Goal: Transaction & Acquisition: Purchase product/service

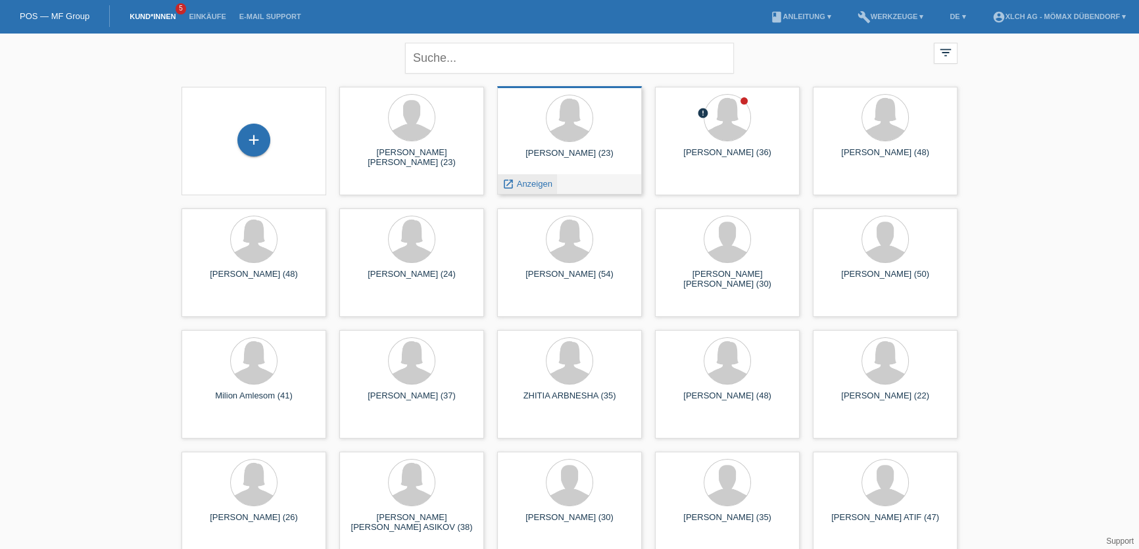
click at [530, 185] on span "Anzeigen" at bounding box center [535, 184] width 36 height 10
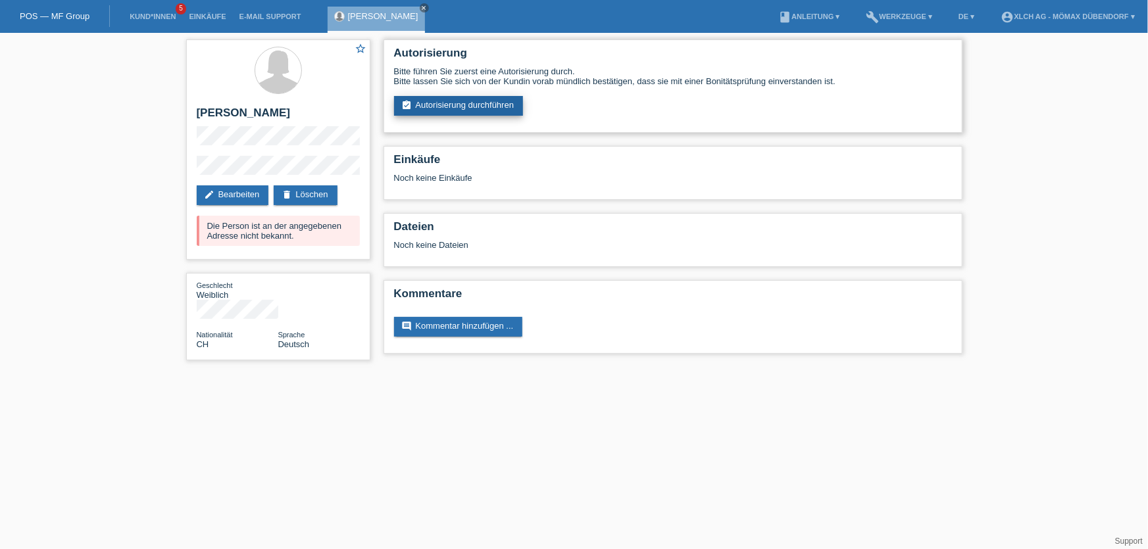
click at [447, 104] on link "assignment_turned_in Autorisierung durchführen" at bounding box center [459, 106] width 130 height 20
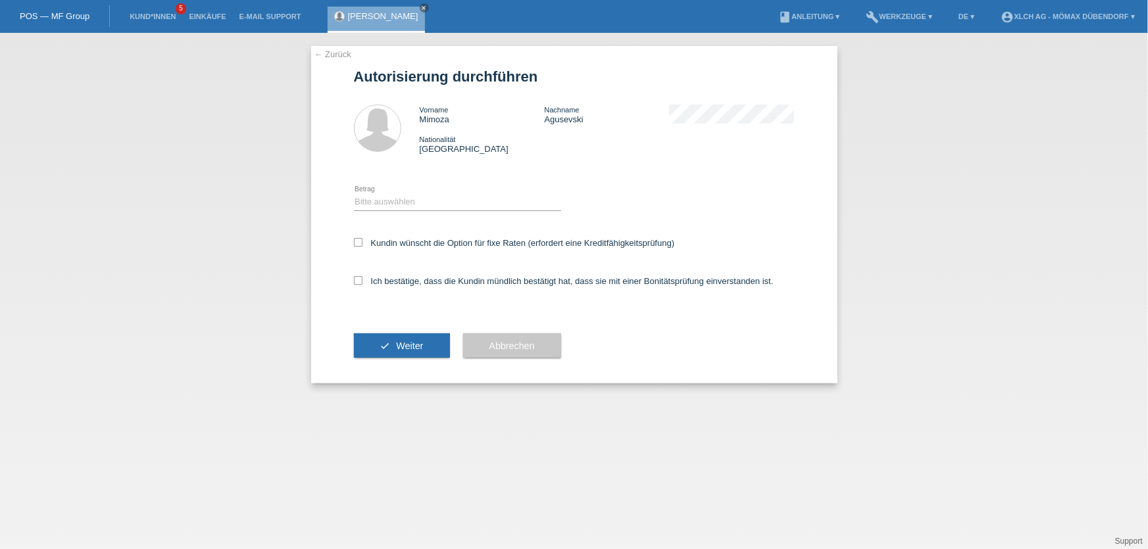
click at [339, 51] on link "← Zurück" at bounding box center [332, 54] width 37 height 10
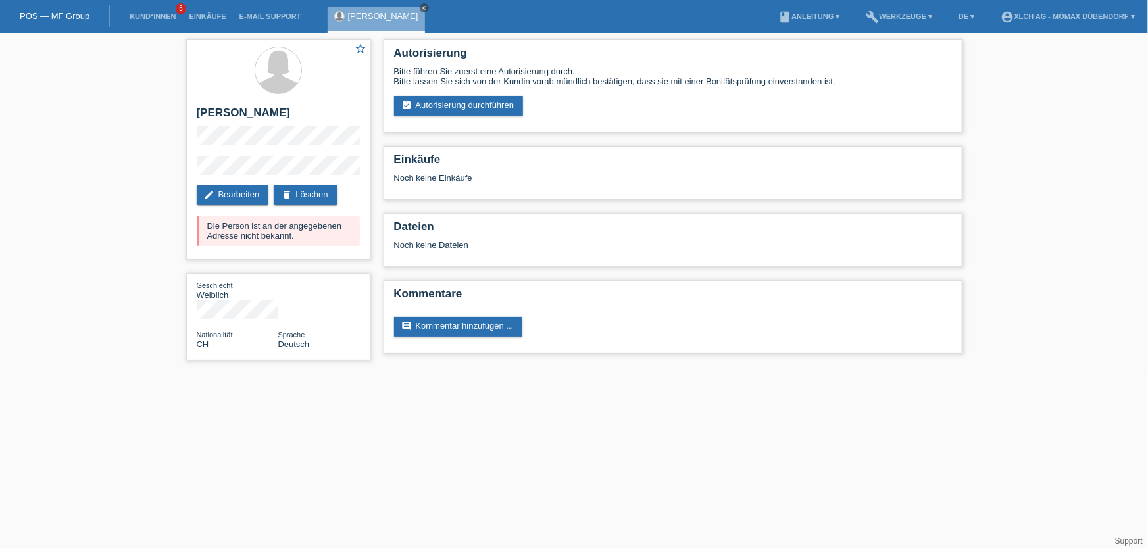
click at [423, 7] on icon "close" at bounding box center [424, 8] width 7 height 7
click at [174, 16] on link "Kund*innen" at bounding box center [152, 16] width 59 height 8
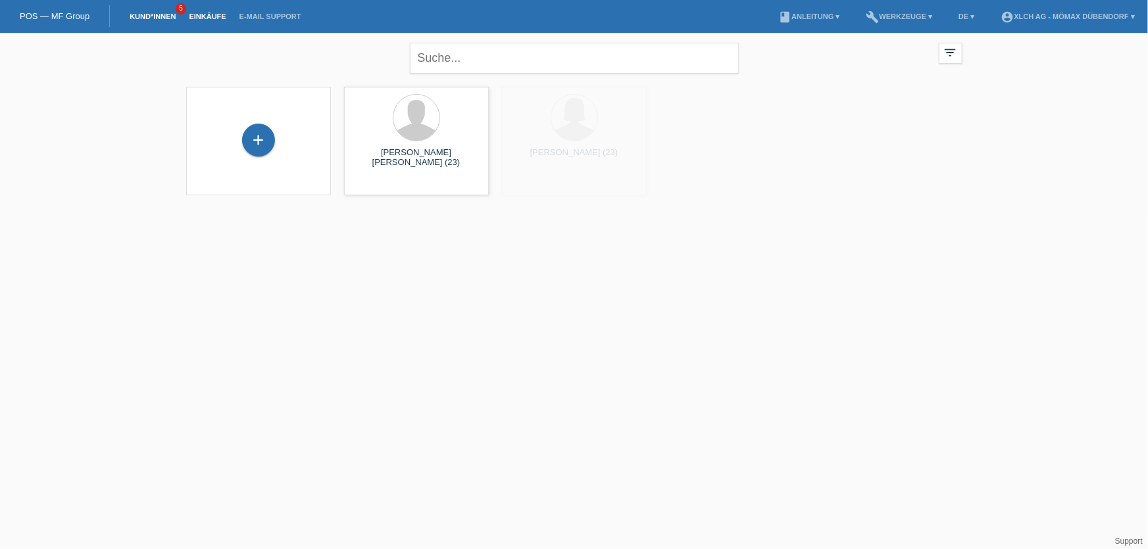
click at [197, 19] on link "Einkäufe" at bounding box center [207, 16] width 50 height 8
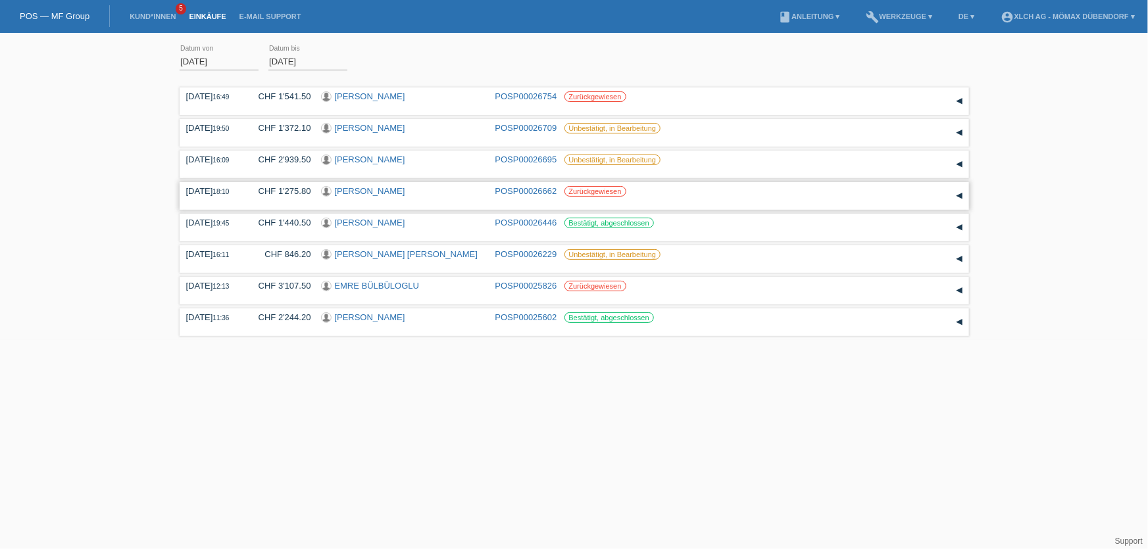
click at [391, 191] on div "Jan Vesely" at bounding box center [403, 192] width 164 height 12
click at [358, 191] on link "Jan Vesely" at bounding box center [370, 191] width 70 height 10
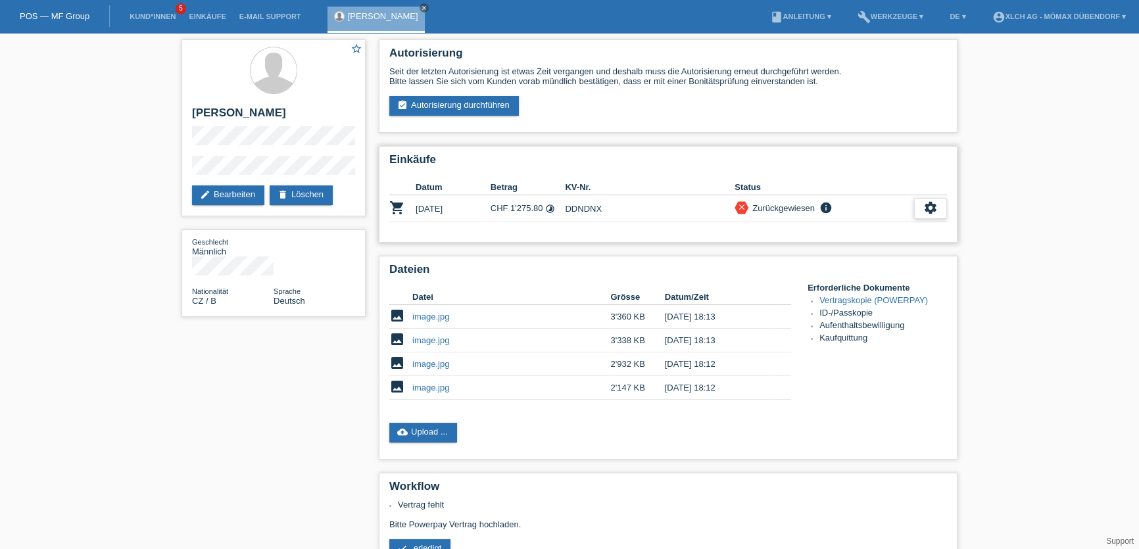
click at [934, 201] on icon "settings" at bounding box center [930, 208] width 14 height 14
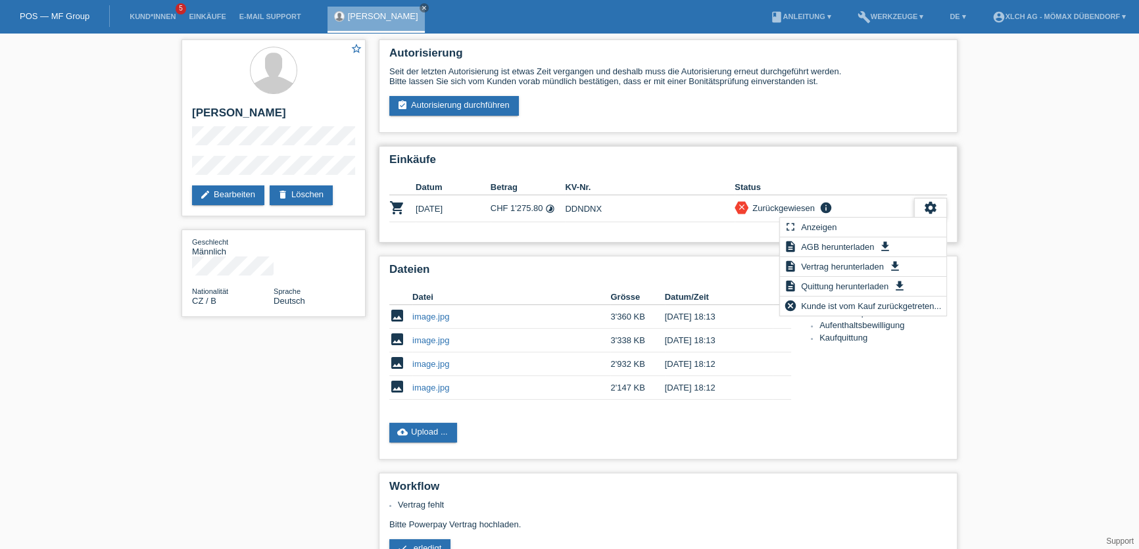
click at [933, 203] on icon "settings" at bounding box center [930, 208] width 14 height 14
click at [421, 9] on icon "close" at bounding box center [424, 8] width 7 height 7
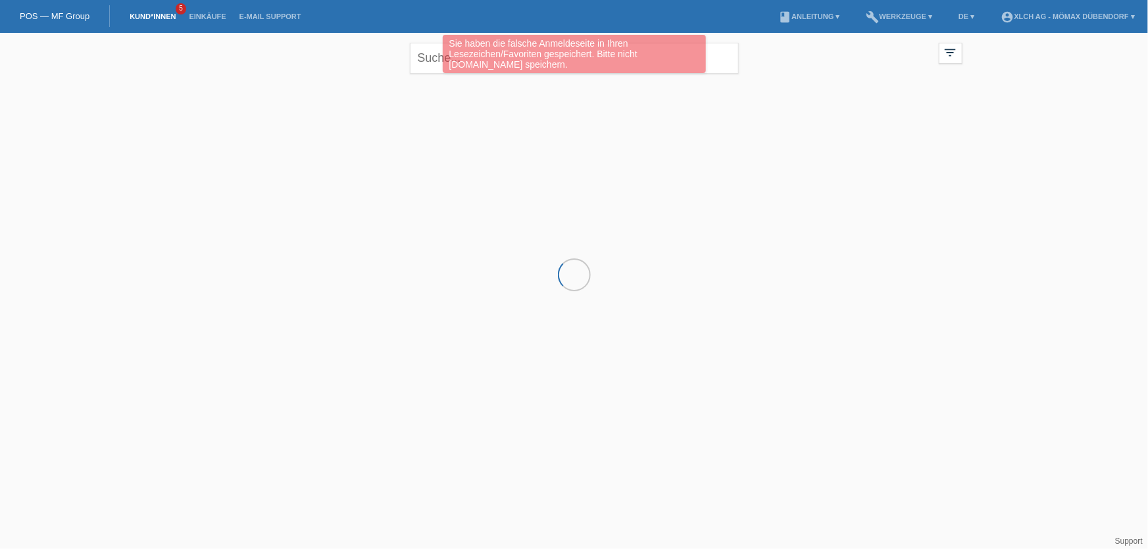
click at [425, 57] on div "Sie haben die falsche Anmeldeseite in Ihren Lesezeichen/Favoriten gespeichert. …" at bounding box center [574, 55] width 689 height 41
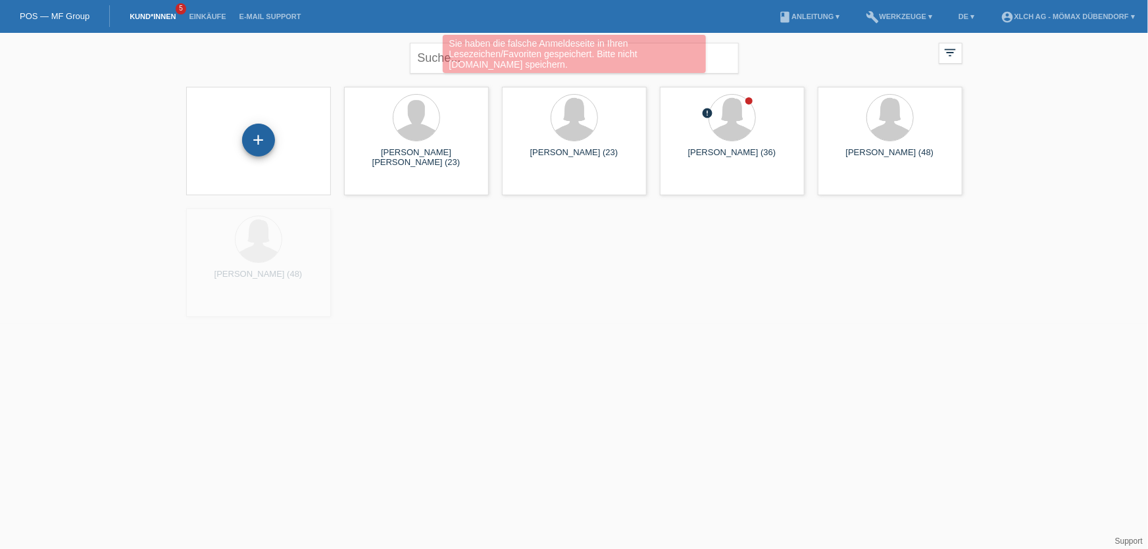
click at [257, 131] on div "+" at bounding box center [259, 140] width 32 height 22
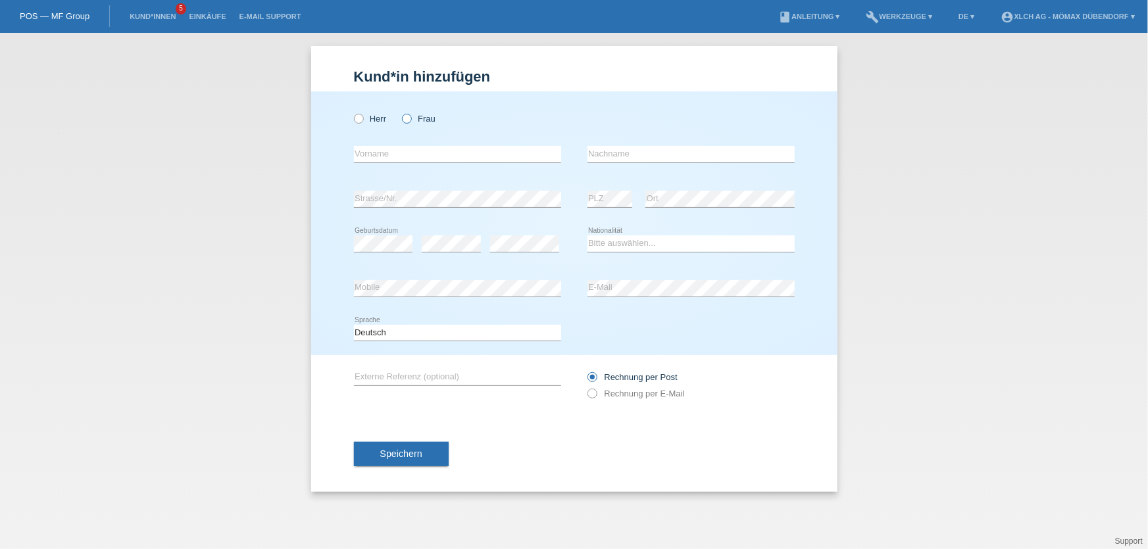
click at [412, 118] on label "Frau" at bounding box center [419, 119] width 34 height 10
click at [410, 118] on input "Frau" at bounding box center [406, 118] width 9 height 9
radio input "true"
click at [399, 157] on input "text" at bounding box center [457, 154] width 207 height 16
click at [201, 15] on link "Einkäufe" at bounding box center [207, 16] width 50 height 8
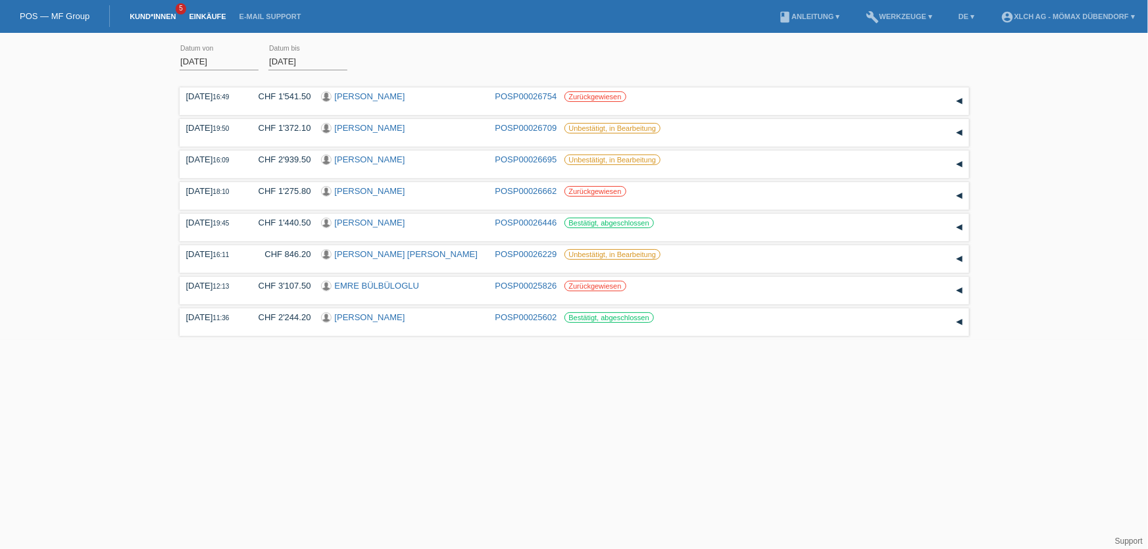
click at [137, 13] on link "Kund*innen" at bounding box center [152, 16] width 59 height 8
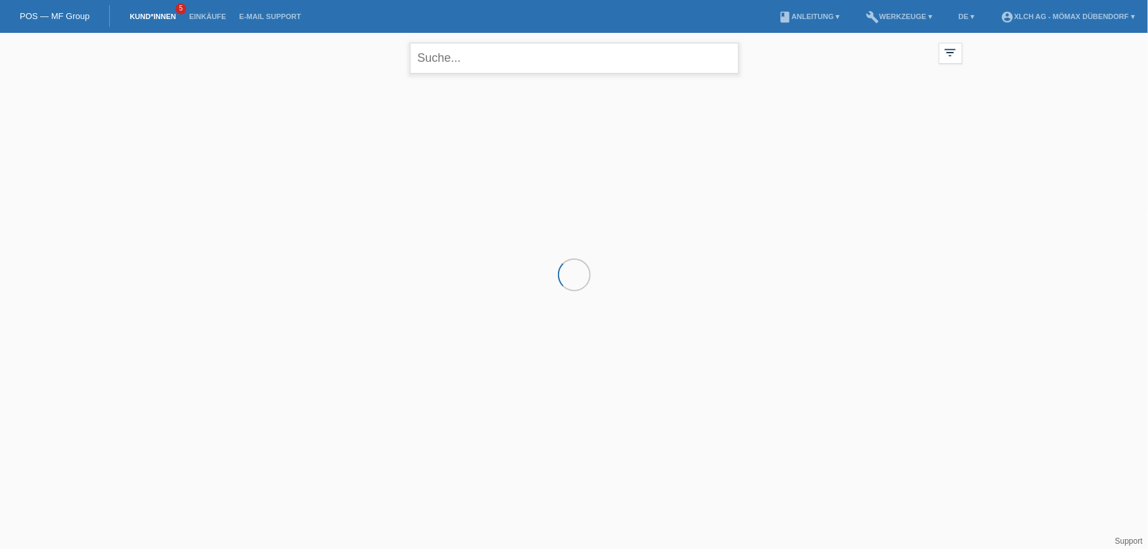
click at [518, 64] on input "text" at bounding box center [574, 58] width 329 height 31
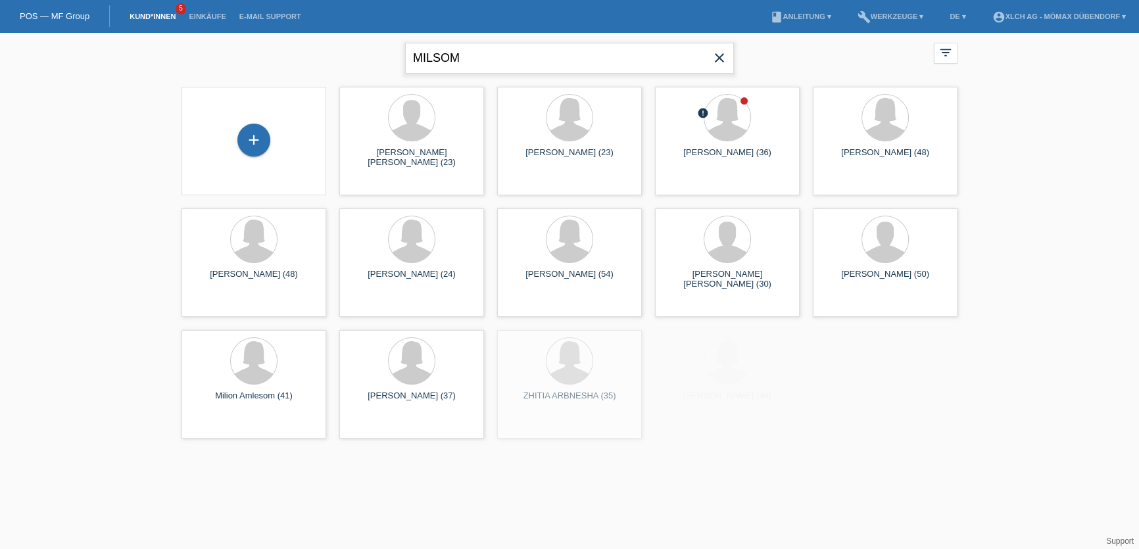
click at [504, 64] on input "MILSOM" at bounding box center [569, 58] width 329 height 31
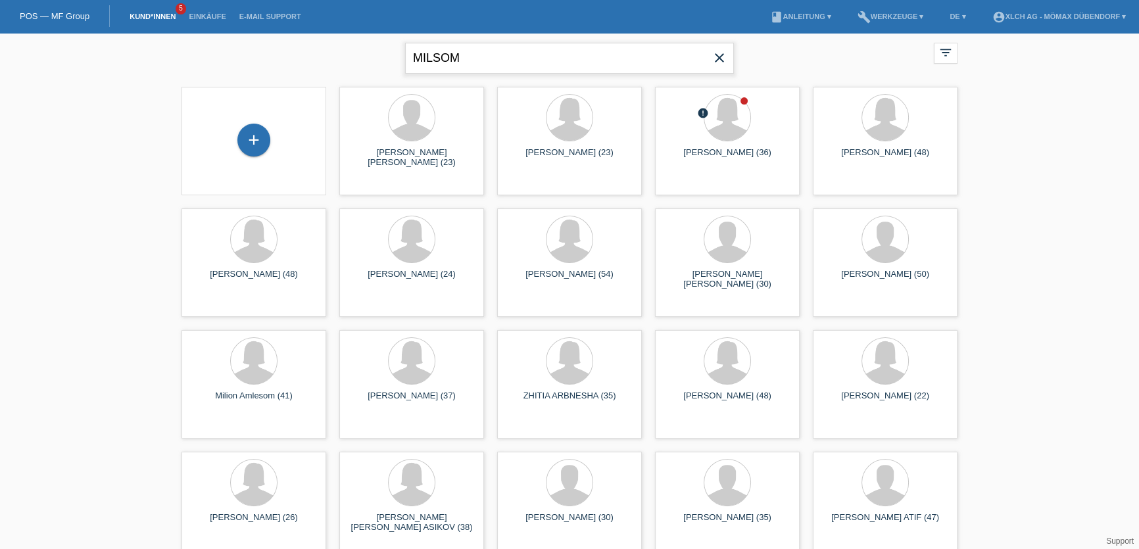
type input "MILSOM"
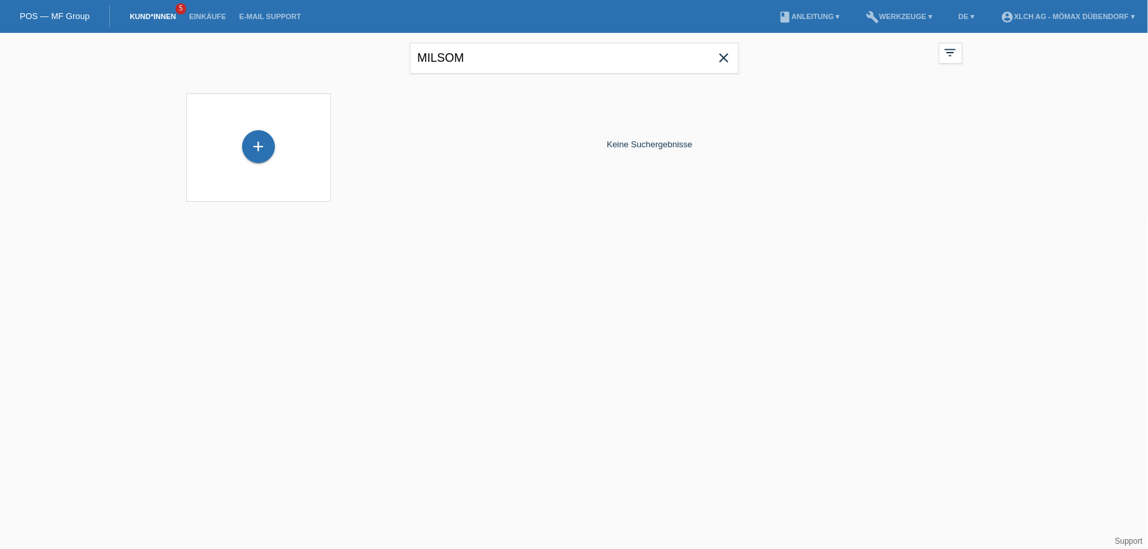
click at [295, 149] on div "+" at bounding box center [259, 147] width 124 height 35
click at [260, 142] on div "+" at bounding box center [258, 146] width 33 height 33
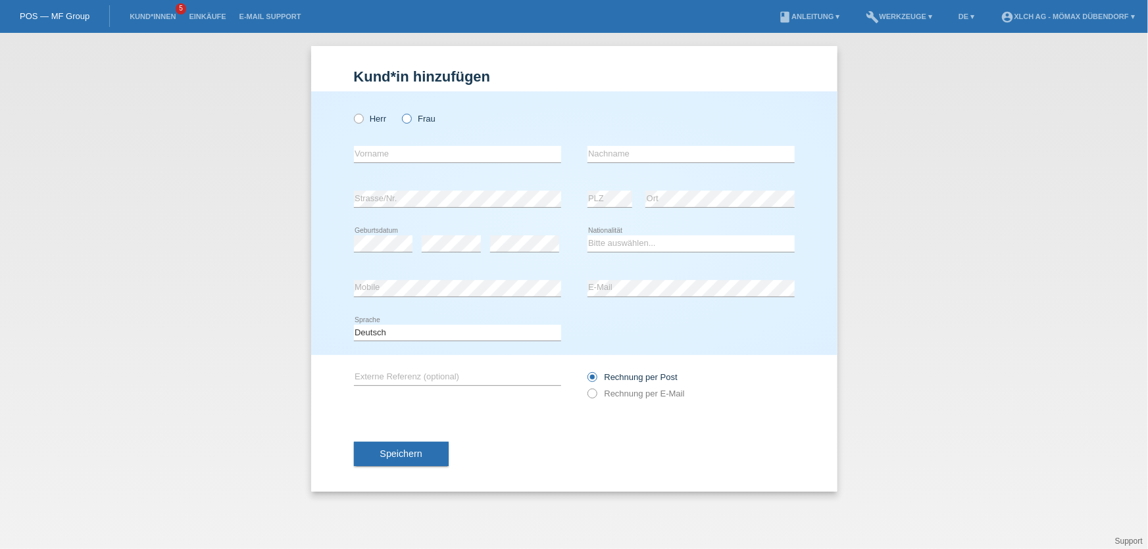
click at [400, 112] on icon at bounding box center [400, 112] width 0 height 0
click at [404, 119] on input "Frau" at bounding box center [406, 118] width 9 height 9
radio input "true"
click at [404, 148] on input "text" at bounding box center [457, 154] width 207 height 16
type input "m"
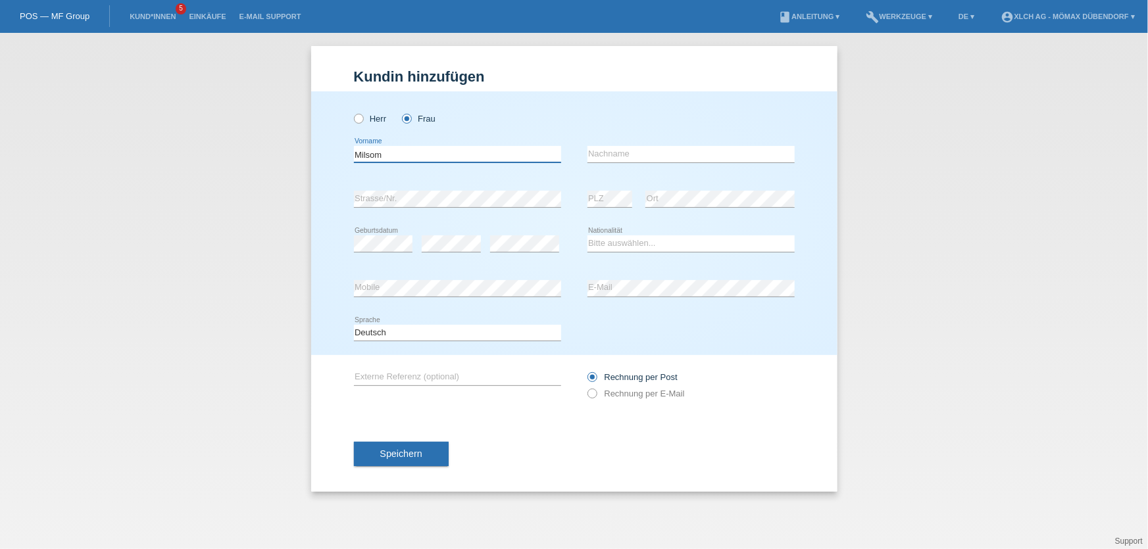
type input "Milsom"
type input "Amlesom"
click at [405, 148] on input "Milsom" at bounding box center [457, 154] width 207 height 16
type input "Milion"
click at [616, 249] on select "Bitte auswählen... Schweiz Deutschland Liechtenstein Österreich ------------ Af…" at bounding box center [690, 243] width 207 height 16
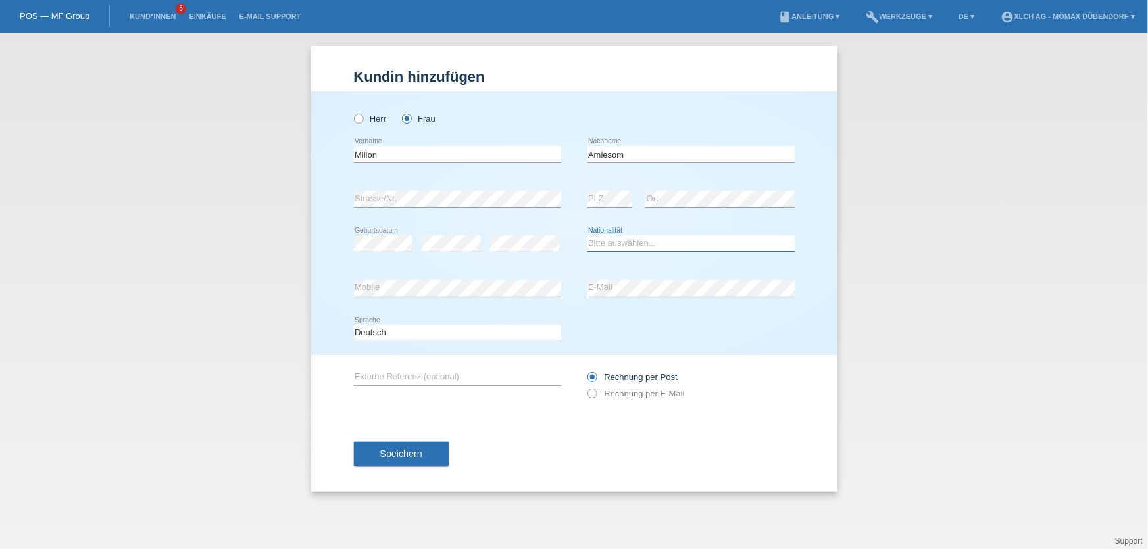
select select "ER"
click at [587, 235] on select "Bitte auswählen... Schweiz Deutschland Liechtenstein Österreich ------------ Af…" at bounding box center [690, 243] width 207 height 16
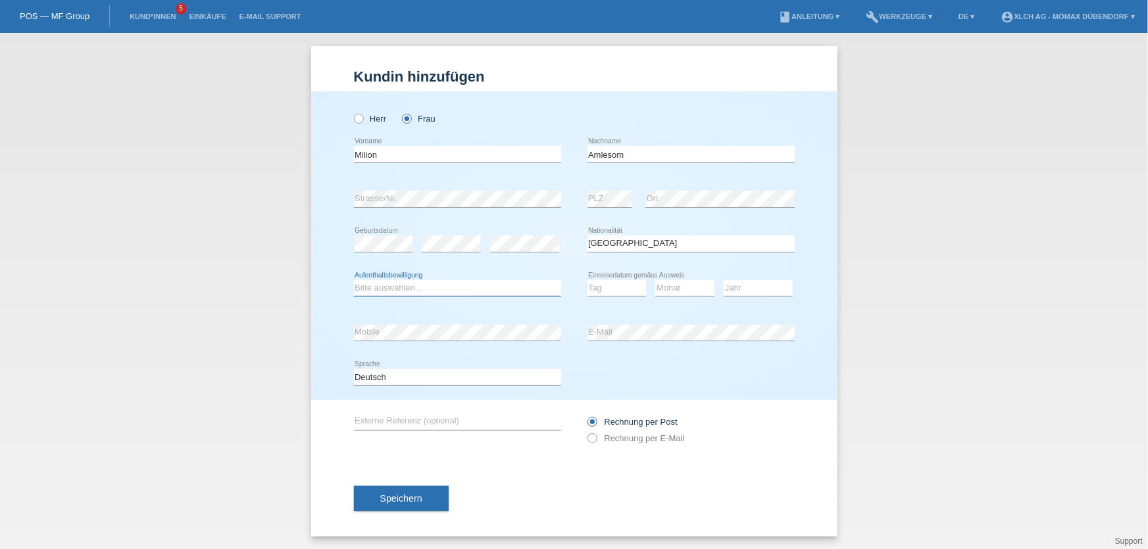
click at [434, 292] on select "Bitte auswählen... C B B - Flüchtlingsstatus Andere" at bounding box center [457, 288] width 207 height 16
select select "B"
click at [354, 280] on select "Bitte auswählen... C B B - Flüchtlingsstatus Andere" at bounding box center [457, 288] width 207 height 16
click at [611, 284] on select "Tag 01 02 03 04 05 06 07 08 09 10 11" at bounding box center [616, 288] width 59 height 16
drag, startPoint x: 610, startPoint y: 289, endPoint x: 508, endPoint y: 291, distance: 102.6
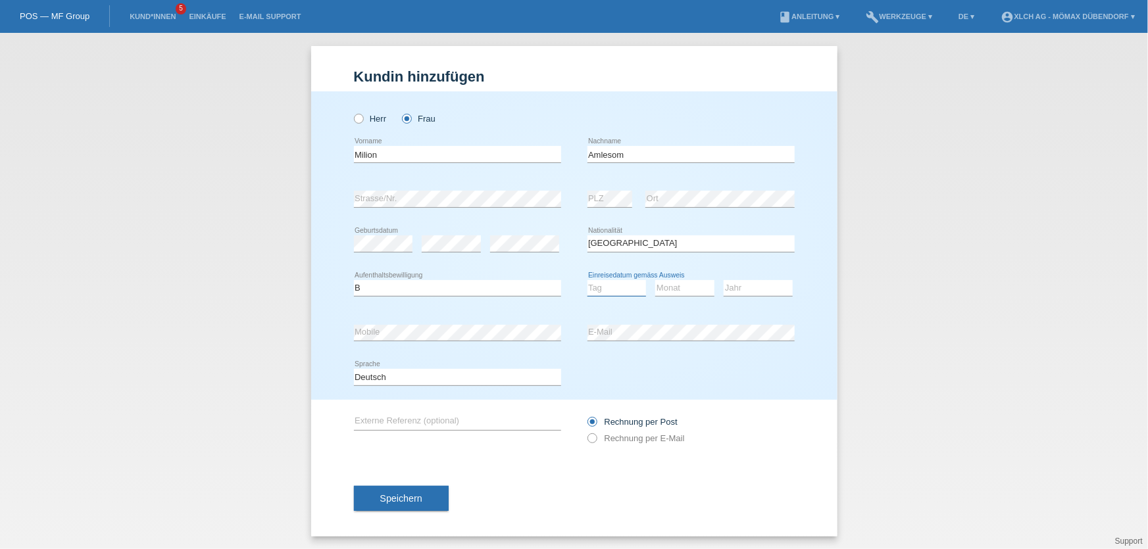
click at [610, 289] on select "Tag 01 02 03 04 05 06 07 08 09 10 11" at bounding box center [616, 288] width 59 height 16
click at [422, 291] on select "Bitte auswählen... C B B - Flüchtlingsstatus Andere" at bounding box center [457, 288] width 207 height 16
click at [484, 292] on select "Bitte auswählen... C B B - Flüchtlingsstatus Andere" at bounding box center [457, 288] width 207 height 16
click at [617, 287] on select "Tag 01 02 03 04 05 06 07 08 09 10 11" at bounding box center [616, 288] width 59 height 16
select select "05"
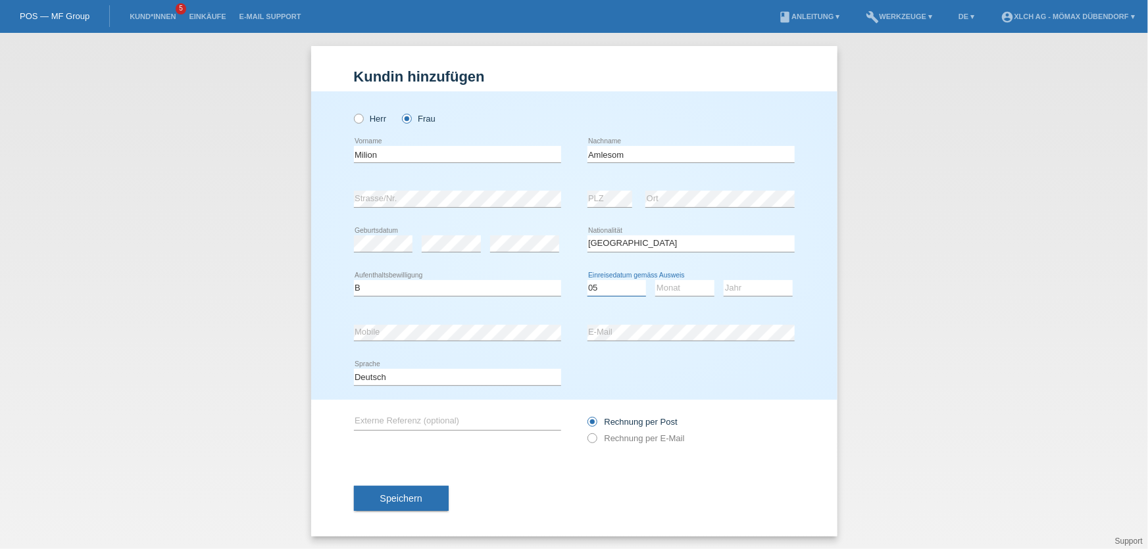
click at [587, 280] on select "Tag 01 02 03 04 05 06 07 08 09 10 11" at bounding box center [616, 288] width 59 height 16
click at [671, 287] on select "Monat 01 02 03 04 05 06 07 08 09 10 11" at bounding box center [684, 288] width 59 height 16
select select "05"
click at [655, 280] on select "Monat 01 02 03 04 05 06 07 08 09 10 11" at bounding box center [684, 288] width 59 height 16
click at [750, 292] on select "Jahr 2025 2024 2023 2022 2021 2020 2019 2018 2017 2016 2015 2014 2013 2012 2011…" at bounding box center [757, 288] width 69 height 16
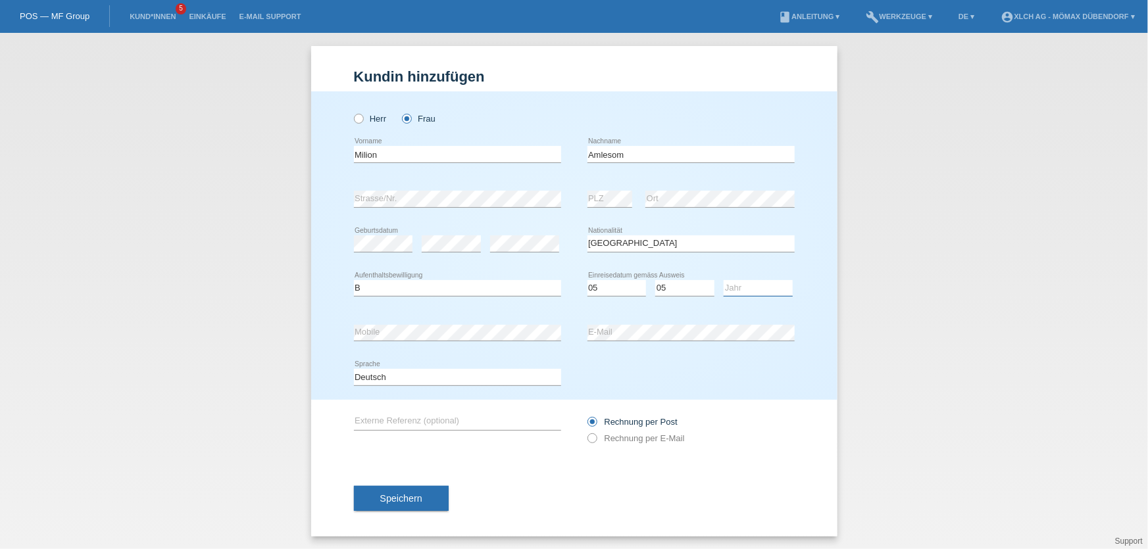
select select "2010"
click at [723, 280] on select "Jahr 2025 2024 2023 2022 2021 2020 2019 2018 2017 2016 2015 2014 2013 2012 2011…" at bounding box center [757, 288] width 69 height 16
click at [638, 360] on div "Deutsch Français Italiano English error Sprache" at bounding box center [574, 377] width 441 height 45
click at [416, 493] on span "Speichern" at bounding box center [401, 498] width 42 height 11
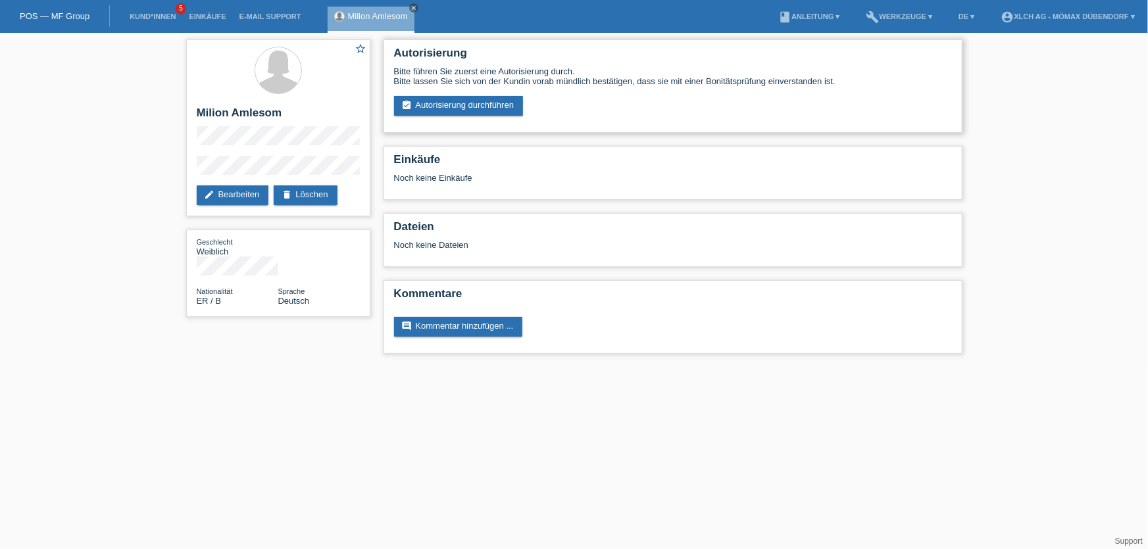
click at [425, 91] on div "Bitte führen Sie zuerst eine Autorisierung durch. Bitte lassen Sie sich von der…" at bounding box center [673, 90] width 558 height 49
click at [441, 98] on link "assignment_turned_in Autorisierung durchführen" at bounding box center [459, 106] width 130 height 20
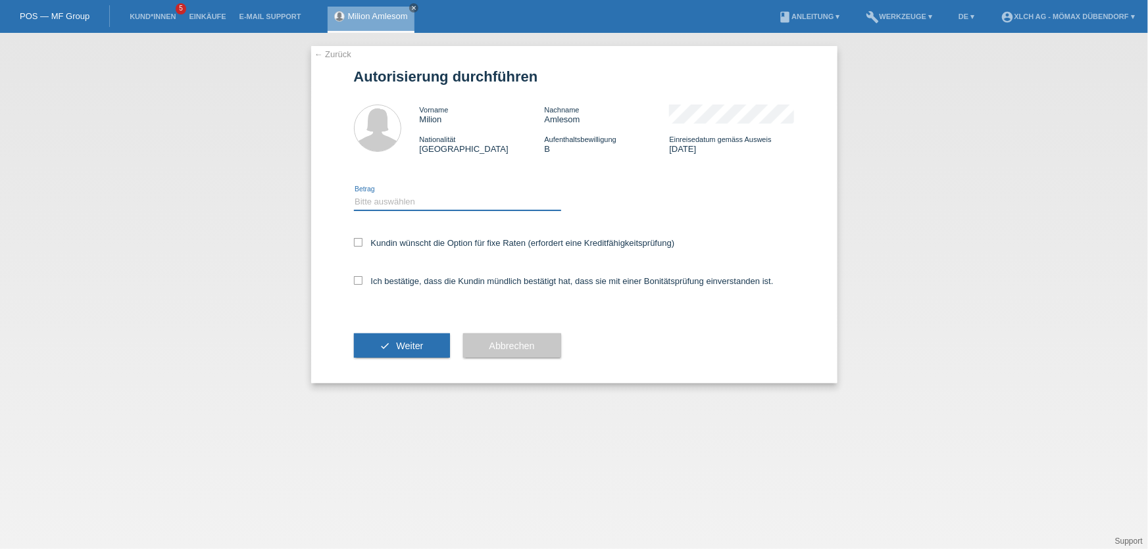
click at [402, 208] on select "Bitte auswählen CHF 1.00 - CHF 499.00 CHF 500.00 - CHF 1'999.00 CHF 2'000.00 - …" at bounding box center [457, 202] width 207 height 16
select select "2"
click at [354, 194] on select "Bitte auswählen CHF 1.00 - CHF 499.00 CHF 500.00 - CHF 1'999.00 CHF 2'000.00 - …" at bounding box center [457, 202] width 207 height 16
click at [381, 238] on label "Kundin wünscht die Option für fixe Raten (erfordert eine Kreditfähigkeitsprüfun…" at bounding box center [514, 243] width 321 height 10
click at [362, 238] on input "Kundin wünscht die Option für fixe Raten (erfordert eine Kreditfähigkeitsprüfun…" at bounding box center [358, 242] width 9 height 9
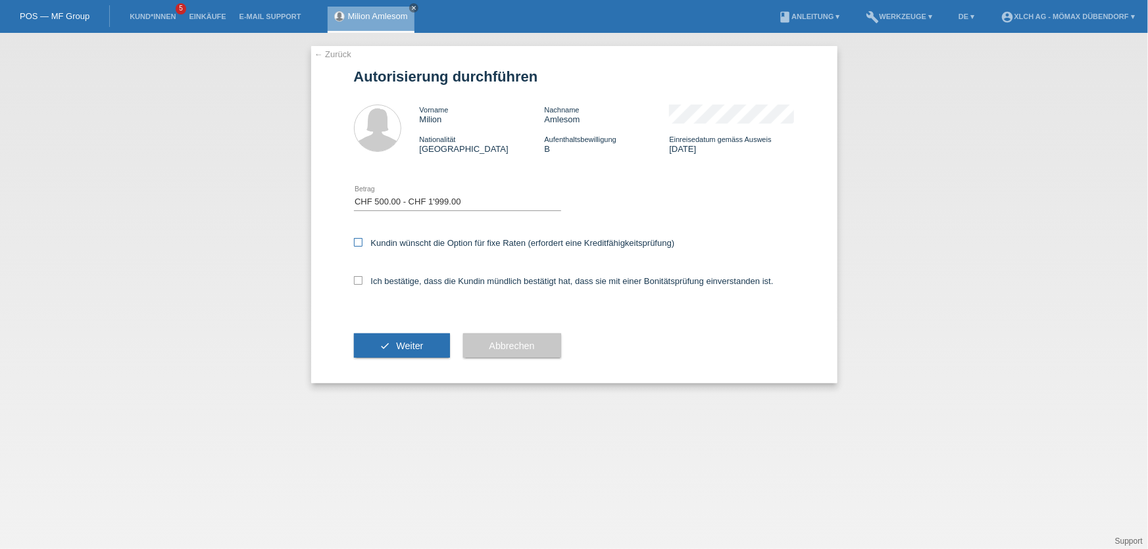
checkbox input "true"
click at [387, 281] on label "Ich bestätige, dass die Kundin mündlich bestätigt hat, dass sie mit einer Bonit…" at bounding box center [564, 281] width 420 height 10
click at [362, 281] on input "Ich bestätige, dass die Kundin mündlich bestätigt hat, dass sie mit einer Bonit…" at bounding box center [358, 280] width 9 height 9
checkbox input "true"
click at [399, 333] on button "check Weiter" at bounding box center [402, 345] width 96 height 25
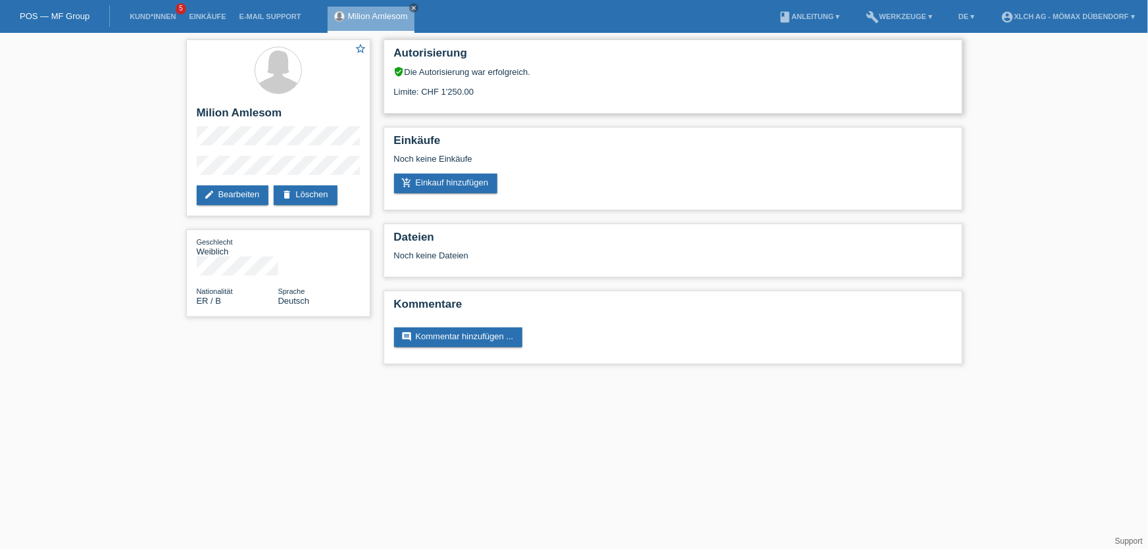
drag, startPoint x: 453, startPoint y: 91, endPoint x: 473, endPoint y: 89, distance: 20.6
click at [473, 89] on div "Limite: CHF 1'250.00" at bounding box center [673, 87] width 558 height 20
click at [506, 93] on div "Limite: CHF 1'250.00" at bounding box center [673, 87] width 558 height 20
click at [260, 131] on div "star_border Milion Amlesom edit Bearbeiten delete Löschen" at bounding box center [278, 127] width 184 height 177
click at [439, 179] on link "add_shopping_cart Einkauf hinzufügen" at bounding box center [446, 184] width 104 height 20
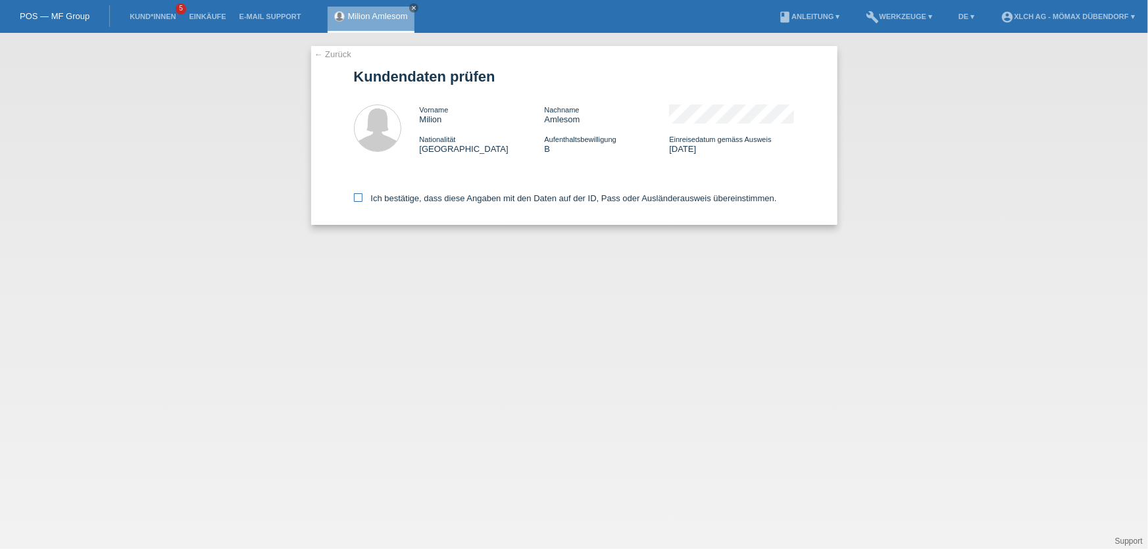
click at [400, 203] on label "Ich bestätige, dass diese Angaben mit den Daten auf der ID, Pass oder Ausländer…" at bounding box center [565, 198] width 423 height 10
click at [362, 202] on input "Ich bestätige, dass diese Angaben mit den Daten auf der ID, Pass oder Ausländer…" at bounding box center [358, 197] width 9 height 9
checkbox input "true"
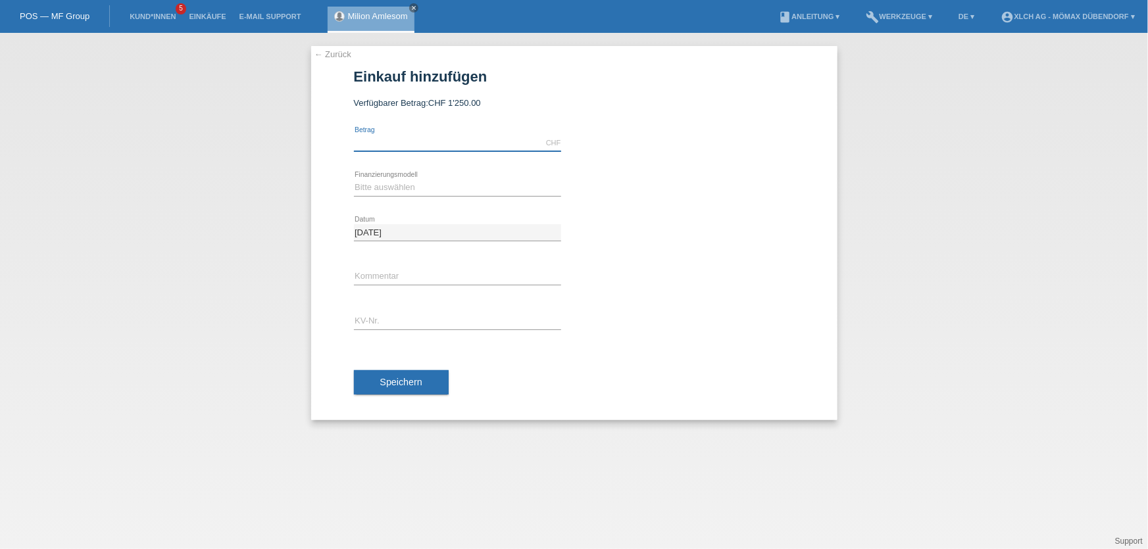
click at [397, 143] on input "text" at bounding box center [457, 143] width 207 height 16
type input "1250.00"
click at [381, 191] on select "Bitte auswählen Kauf auf Rechnung mit Teilzahlungsoption Fixe Raten - Zinsübern…" at bounding box center [457, 188] width 207 height 16
select select "113"
click at [354, 180] on select "Bitte auswählen Kauf auf Rechnung mit Teilzahlungsoption Fixe Raten - Zinsübern…" at bounding box center [457, 188] width 207 height 16
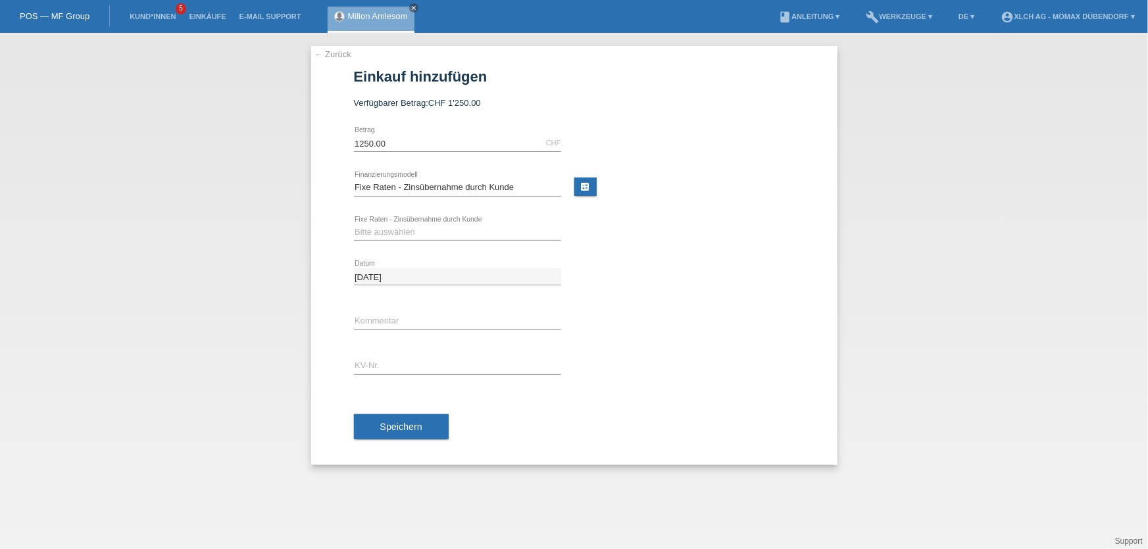
click at [395, 240] on icon at bounding box center [457, 240] width 207 height 1
click at [395, 233] on select "Bitte auswählen 6 Raten 12 Raten 24 Raten 36 Raten" at bounding box center [457, 232] width 207 height 16
select select "324"
click at [354, 224] on select "Bitte auswählen 6 Raten 12 Raten 24 Raten 36 Raten" at bounding box center [457, 232] width 207 height 16
click at [396, 231] on select "Bitte auswählen 6 Raten 12 Raten 24 Raten 36 Raten" at bounding box center [457, 232] width 207 height 16
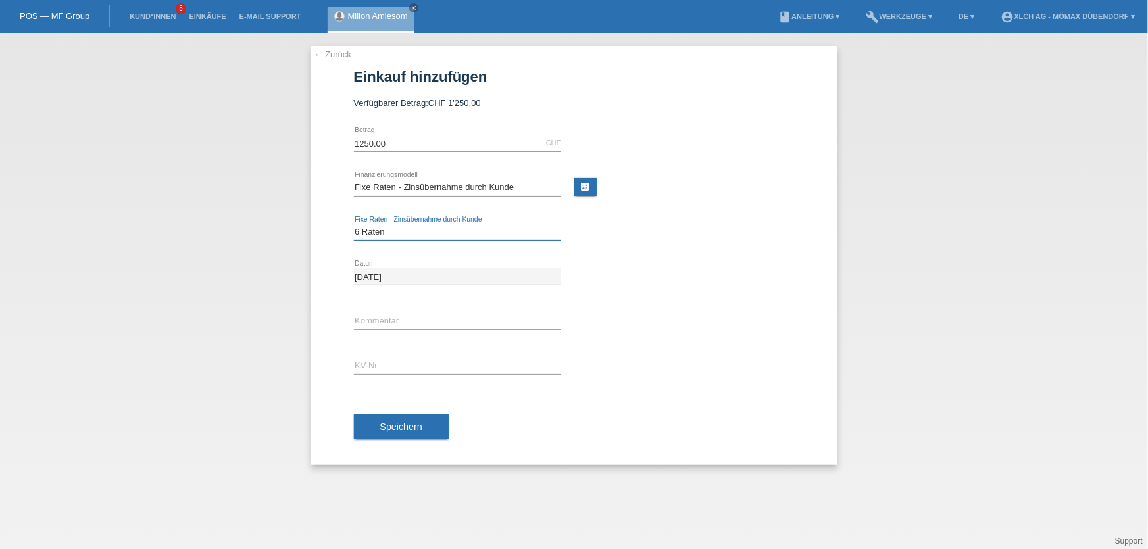
click at [354, 224] on select "Bitte auswählen 6 Raten 12 Raten 24 Raten 36 Raten" at bounding box center [457, 232] width 207 height 16
click at [395, 314] on input "text" at bounding box center [457, 321] width 207 height 16
paste input "DDNDR5"
drag, startPoint x: 399, startPoint y: 327, endPoint x: 355, endPoint y: 322, distance: 44.4
click at [355, 322] on input "DDNDR5" at bounding box center [457, 321] width 207 height 16
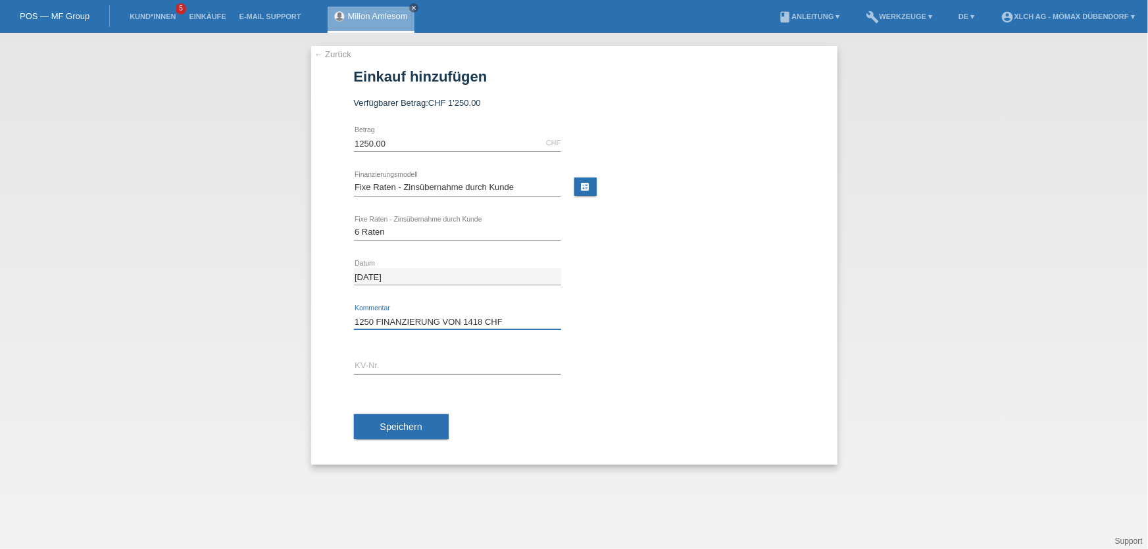
click at [374, 316] on input "1250 FINANZIERUNG VON 1418 CHF" at bounding box center [457, 321] width 207 height 16
click at [548, 320] on input "1250 CHF FINANZIERUNG VON 1418 CHF" at bounding box center [457, 321] width 207 height 16
type input "1250 CHF FINANZIERUNG VON 1418 CHF 168 BEZAHLT KD JETZT"
click at [414, 366] on input "text" at bounding box center [457, 366] width 207 height 16
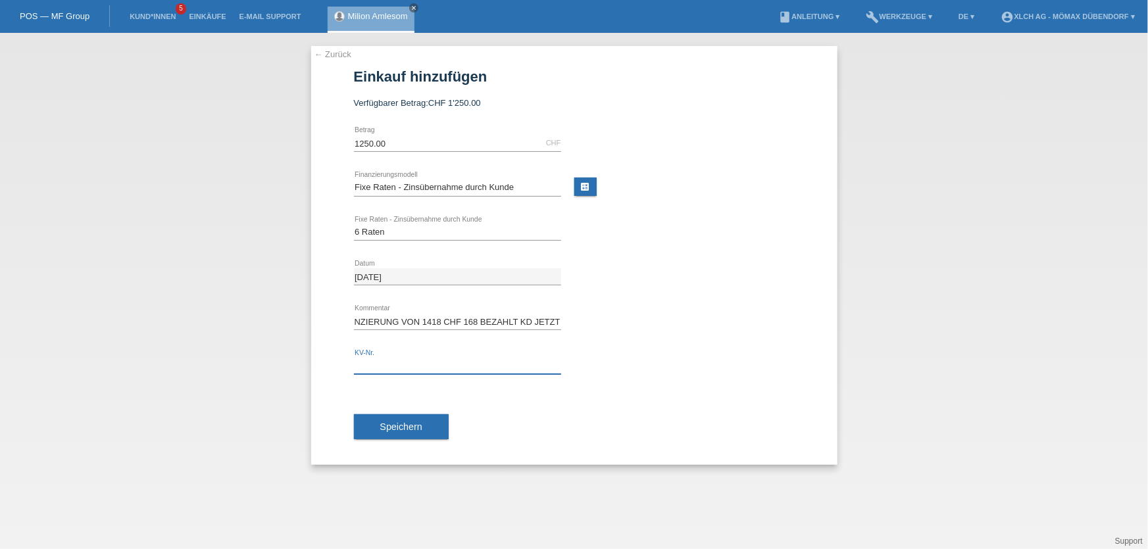
scroll to position [0, 0]
paste input "DDNDR5"
type input "DDNDR5"
click at [399, 428] on span "Speichern" at bounding box center [401, 427] width 42 height 11
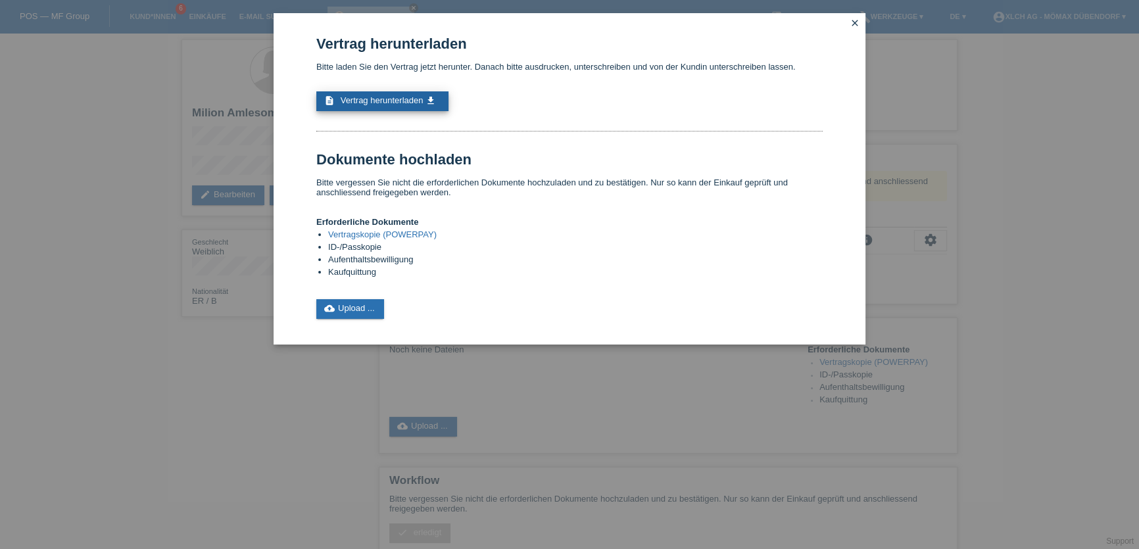
click at [368, 95] on span "Vertrag herunterladen" at bounding box center [382, 100] width 83 height 10
click at [367, 301] on link "cloud_upload Upload ..." at bounding box center [350, 309] width 68 height 20
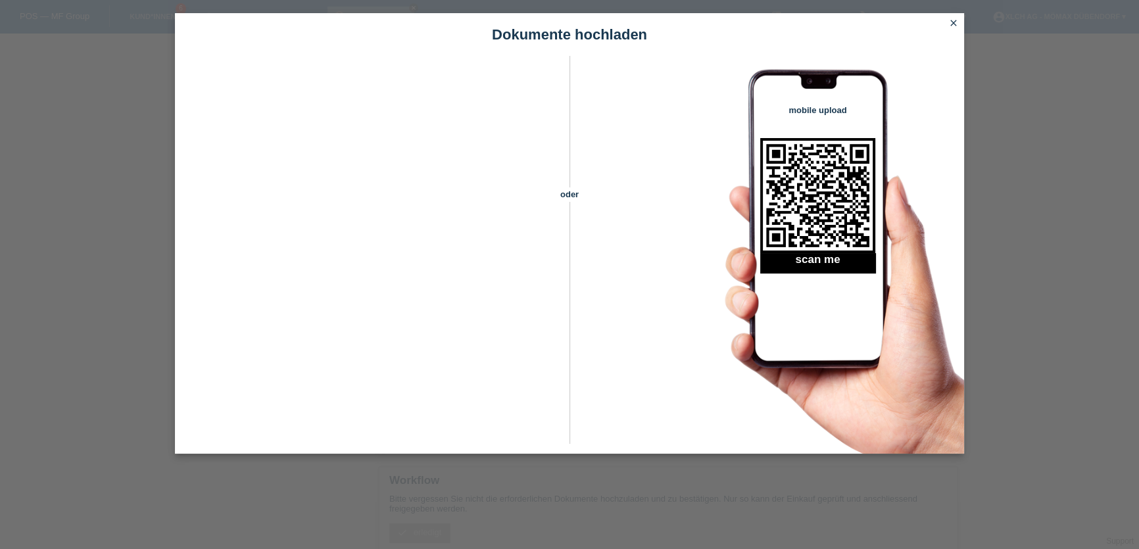
click at [956, 18] on icon "close" at bounding box center [953, 23] width 11 height 11
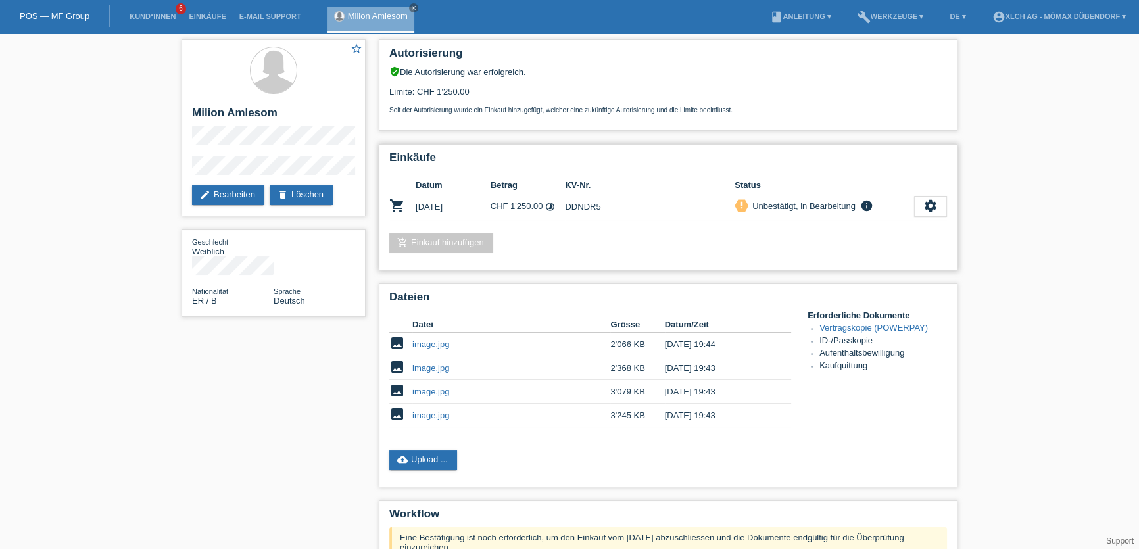
click at [741, 202] on icon "priority_high" at bounding box center [741, 205] width 9 height 9
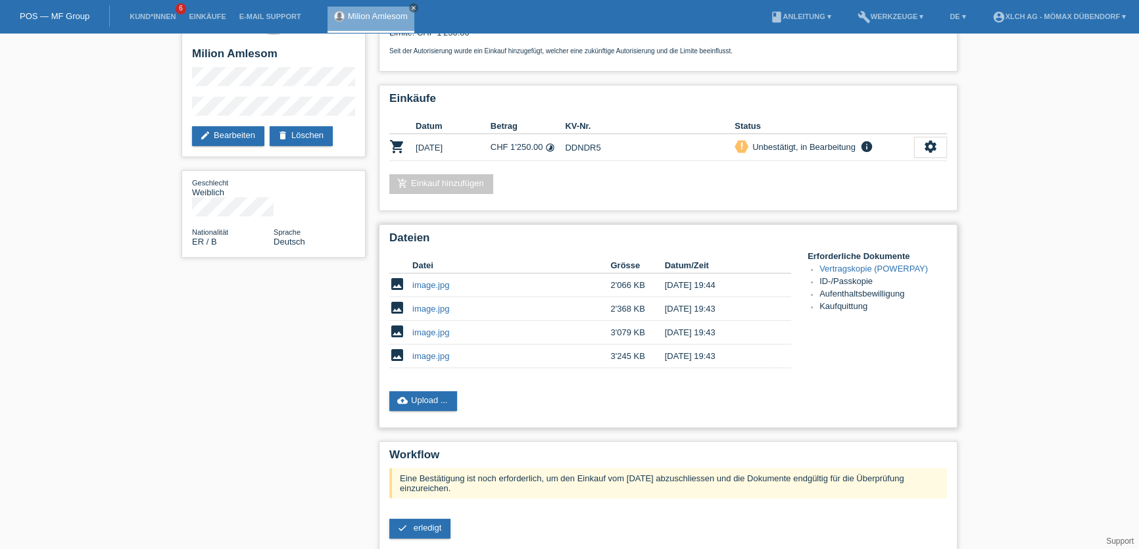
scroll to position [59, 0]
drag, startPoint x: 873, startPoint y: 304, endPoint x: 815, endPoint y: 281, distance: 62.3
click at [815, 282] on ul "Vertragskopie (POWERPAY) ID-/Passkopie Aufenthaltsbewilligung Kaufquittung" at bounding box center [877, 289] width 139 height 50
click at [842, 281] on li "ID-/Passkopie" at bounding box center [883, 282] width 128 height 12
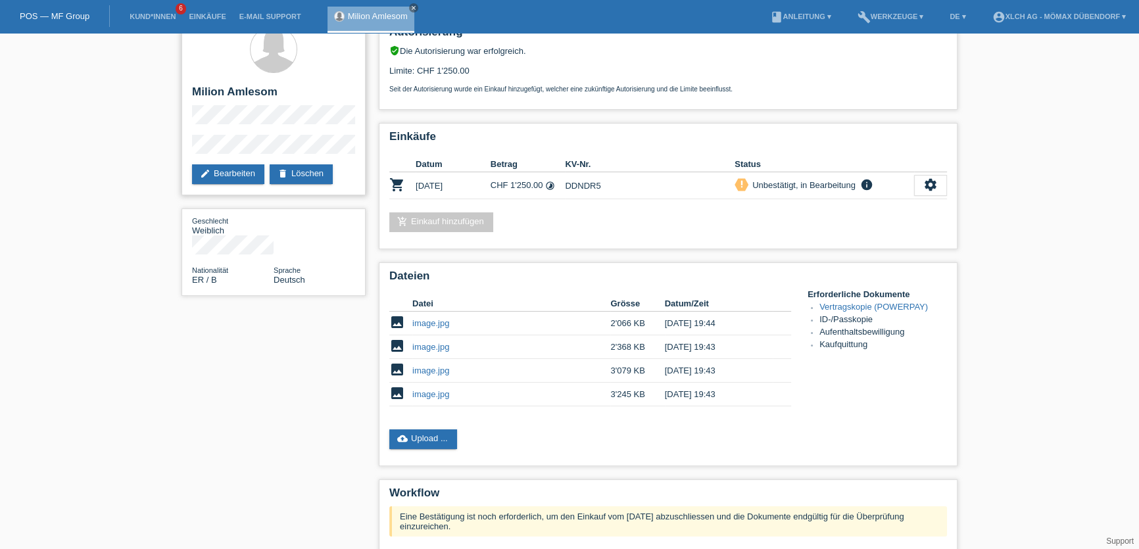
scroll to position [0, 0]
